Goal: Check status: Check status

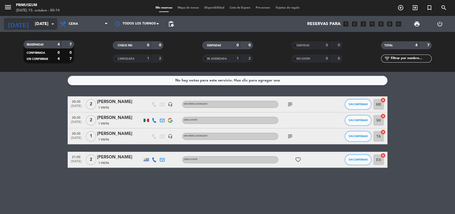
click at [40, 22] on input "[DATE]" at bounding box center [60, 24] width 56 height 10
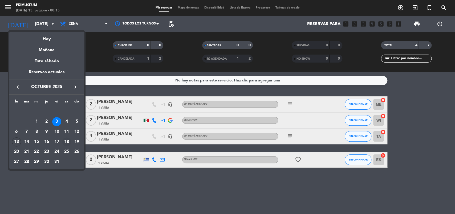
click at [65, 143] on div "18" at bounding box center [66, 141] width 9 height 9
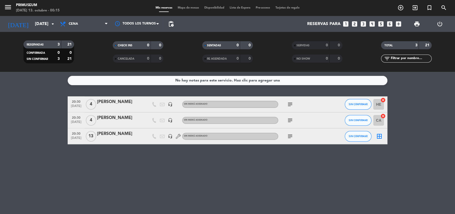
click at [40, 18] on div "[DATE] [DATE] arrow_drop_down" at bounding box center [30, 24] width 53 height 16
click at [44, 28] on input "[DATE]" at bounding box center [60, 24] width 56 height 10
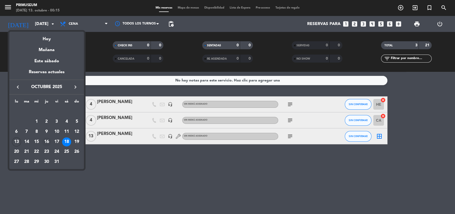
click at [48, 140] on div "16" at bounding box center [46, 141] width 9 height 9
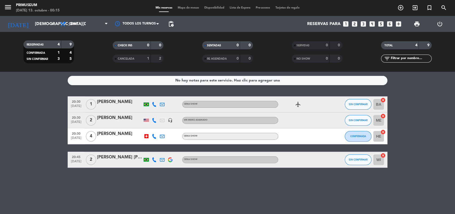
click at [34, 17] on div "[DATE] [DATE] arrow_drop_down" at bounding box center [30, 24] width 53 height 16
click at [38, 22] on input "[DEMOGRAPHIC_DATA][DATE]" at bounding box center [60, 24] width 56 height 10
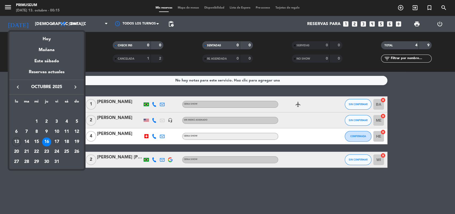
click at [60, 141] on div "17" at bounding box center [56, 141] width 9 height 9
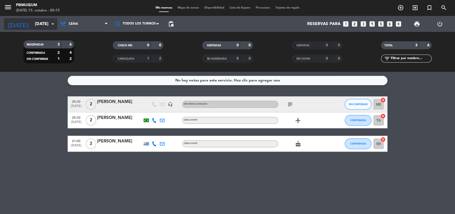
click at [34, 21] on input "[DATE]" at bounding box center [60, 24] width 56 height 10
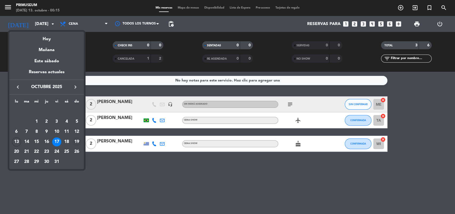
click at [76, 143] on div "19" at bounding box center [76, 141] width 9 height 9
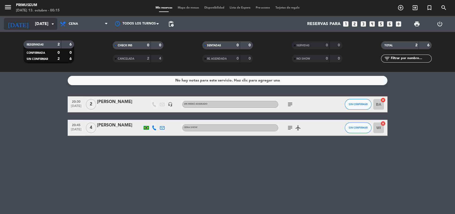
click at [36, 23] on input "[DATE]" at bounding box center [60, 24] width 56 height 10
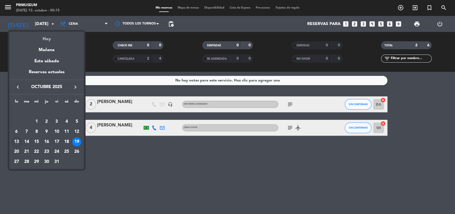
click at [49, 36] on div "Hoy" at bounding box center [46, 37] width 75 height 11
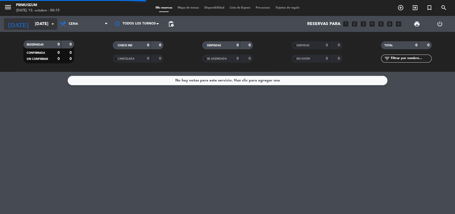
click at [46, 24] on input "[DATE]" at bounding box center [60, 24] width 56 height 10
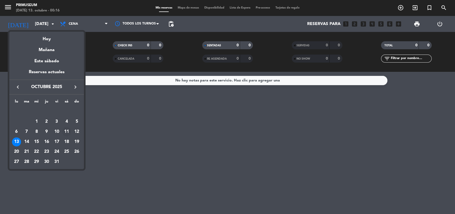
click at [65, 130] on div "11" at bounding box center [66, 131] width 9 height 9
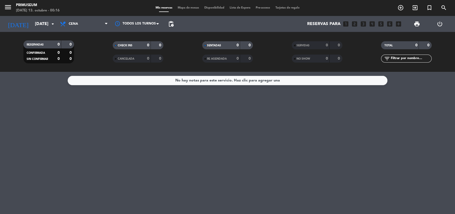
type input "[DATE]"
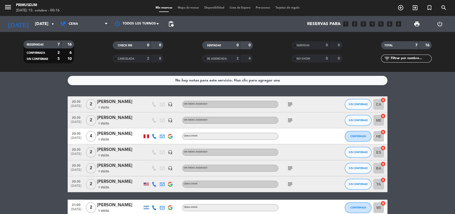
click at [25, 123] on bookings-row "20:30 [DATE] 2 [PERSON_NAME] 1 Visita headset_mic Sin menú asignado subject SIN…" at bounding box center [227, 155] width 455 height 119
click at [288, 107] on icon "subject" at bounding box center [290, 104] width 6 height 6
click at [289, 120] on icon "subject" at bounding box center [290, 120] width 6 height 6
click at [291, 165] on icon "subject" at bounding box center [290, 168] width 6 height 6
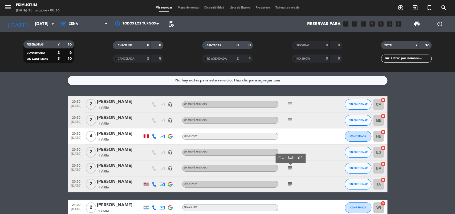
click at [290, 183] on icon "subject" at bounding box center [290, 184] width 6 height 6
